Goal: Check status: Check status

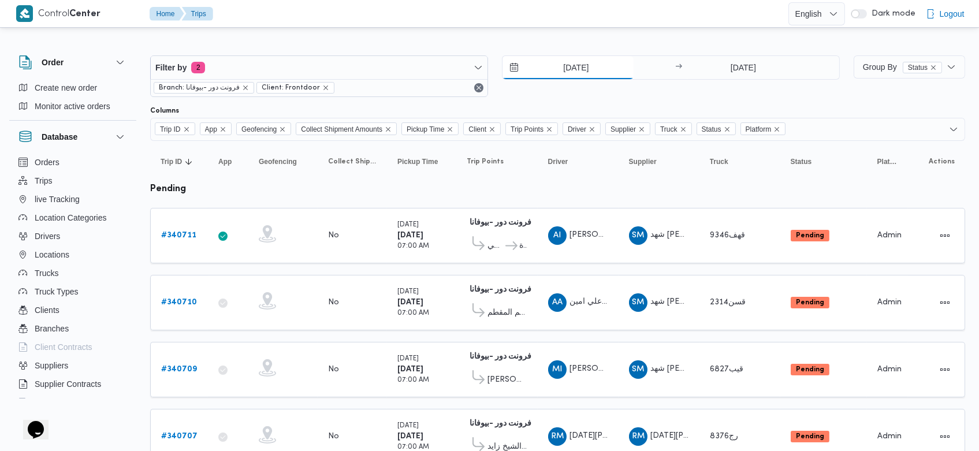
click at [554, 70] on input "[DATE]" at bounding box center [568, 67] width 131 height 23
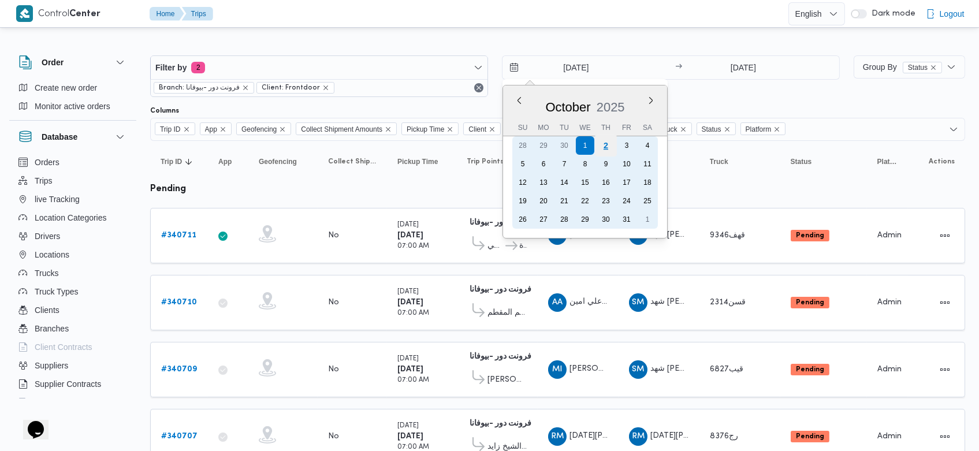
click at [606, 148] on div "2" at bounding box center [606, 146] width 22 height 22
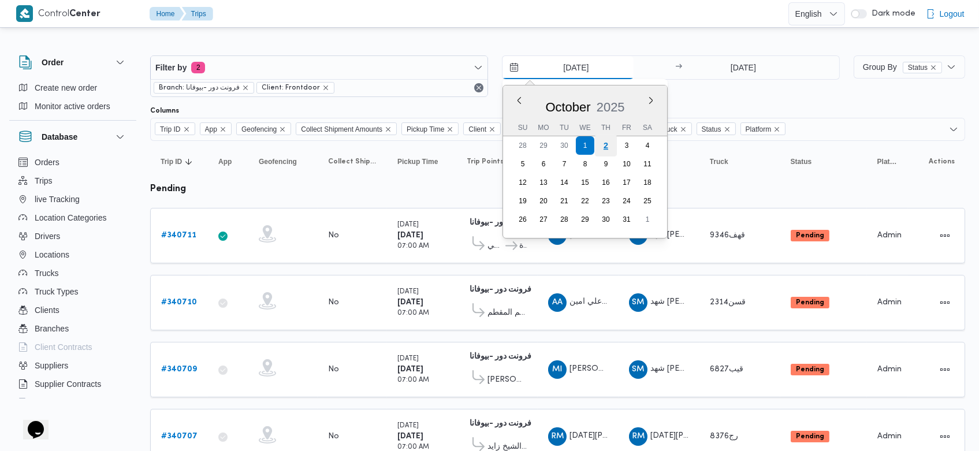
type input "2/10/2025"
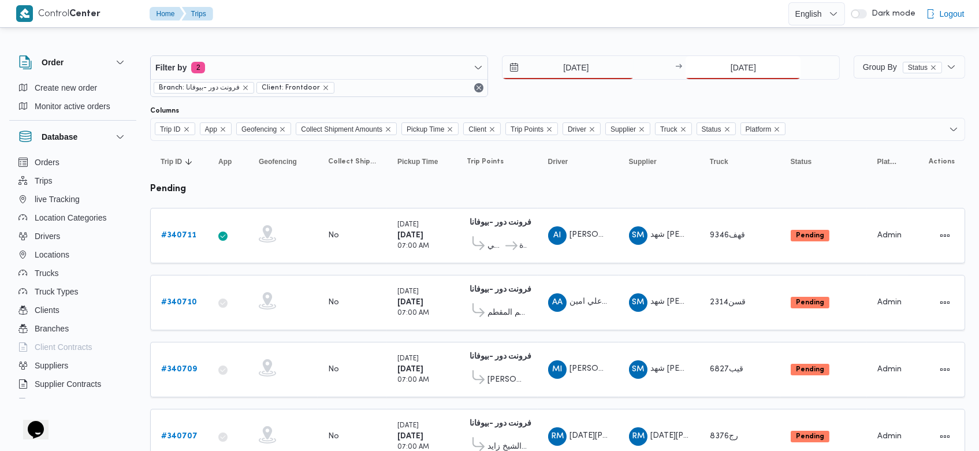
click at [720, 64] on input "[DATE]" at bounding box center [743, 67] width 115 height 23
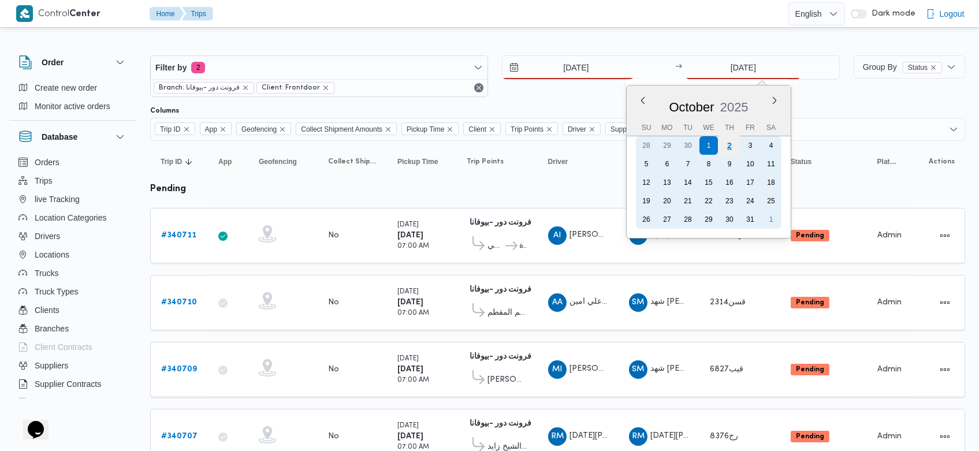
click at [733, 148] on div "2" at bounding box center [730, 146] width 22 height 22
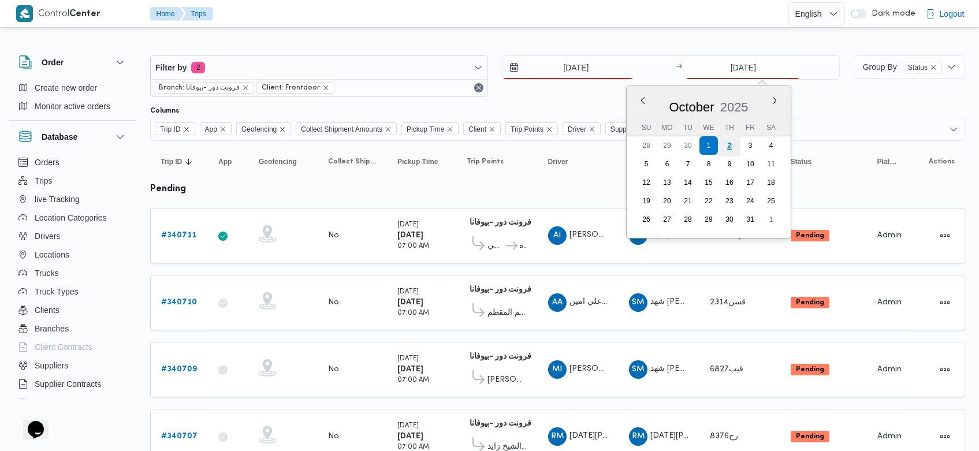
type input "2/10/2025"
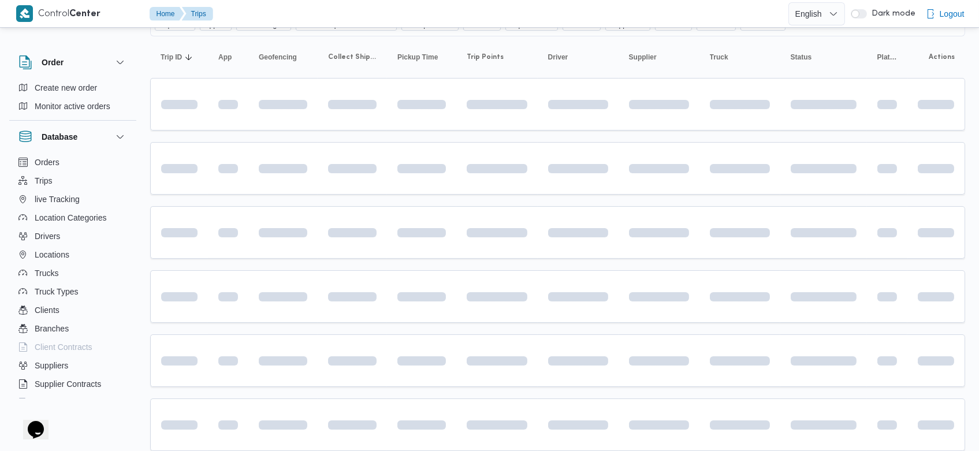
scroll to position [111, 0]
